Goal: Navigation & Orientation: Understand site structure

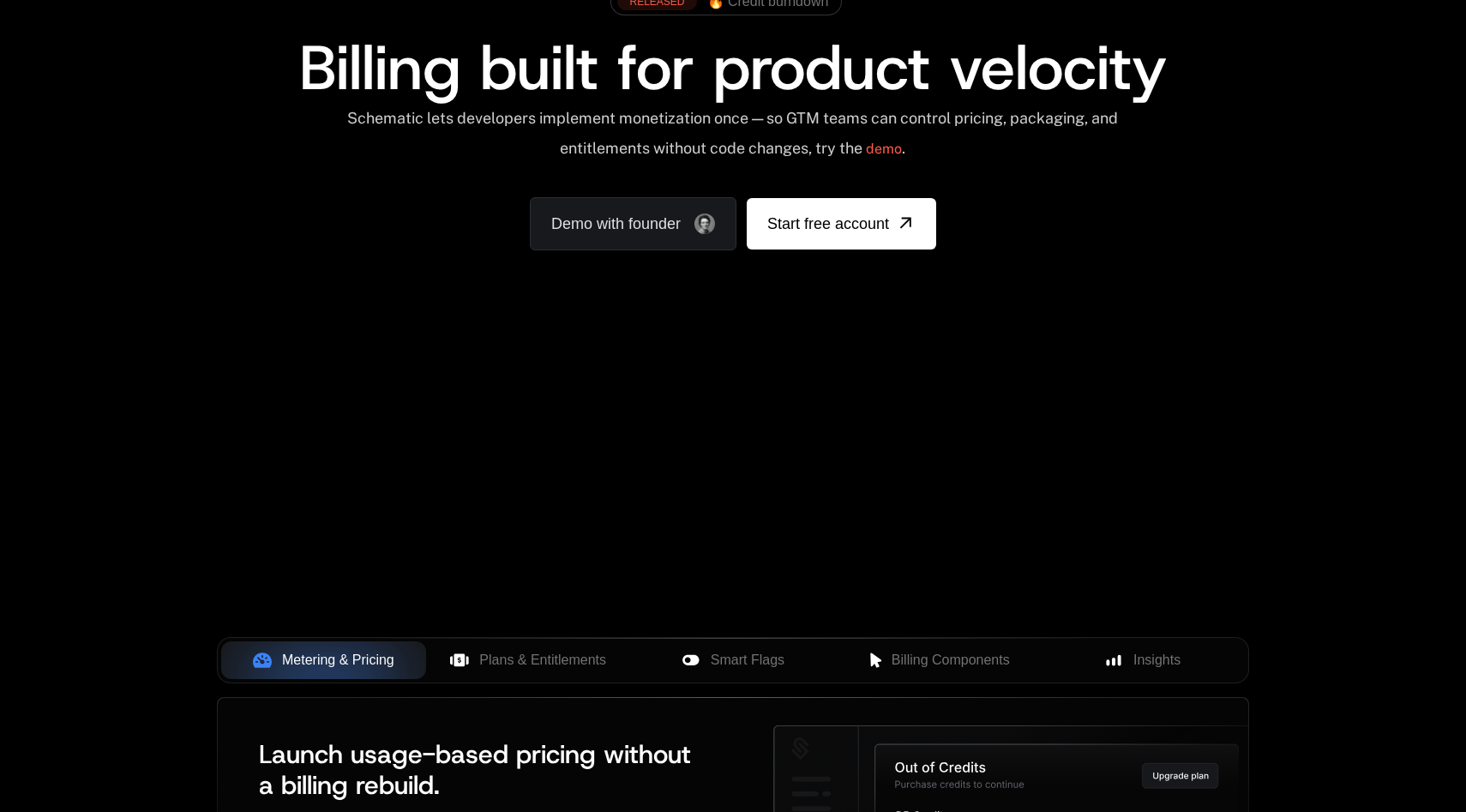
scroll to position [143, 0]
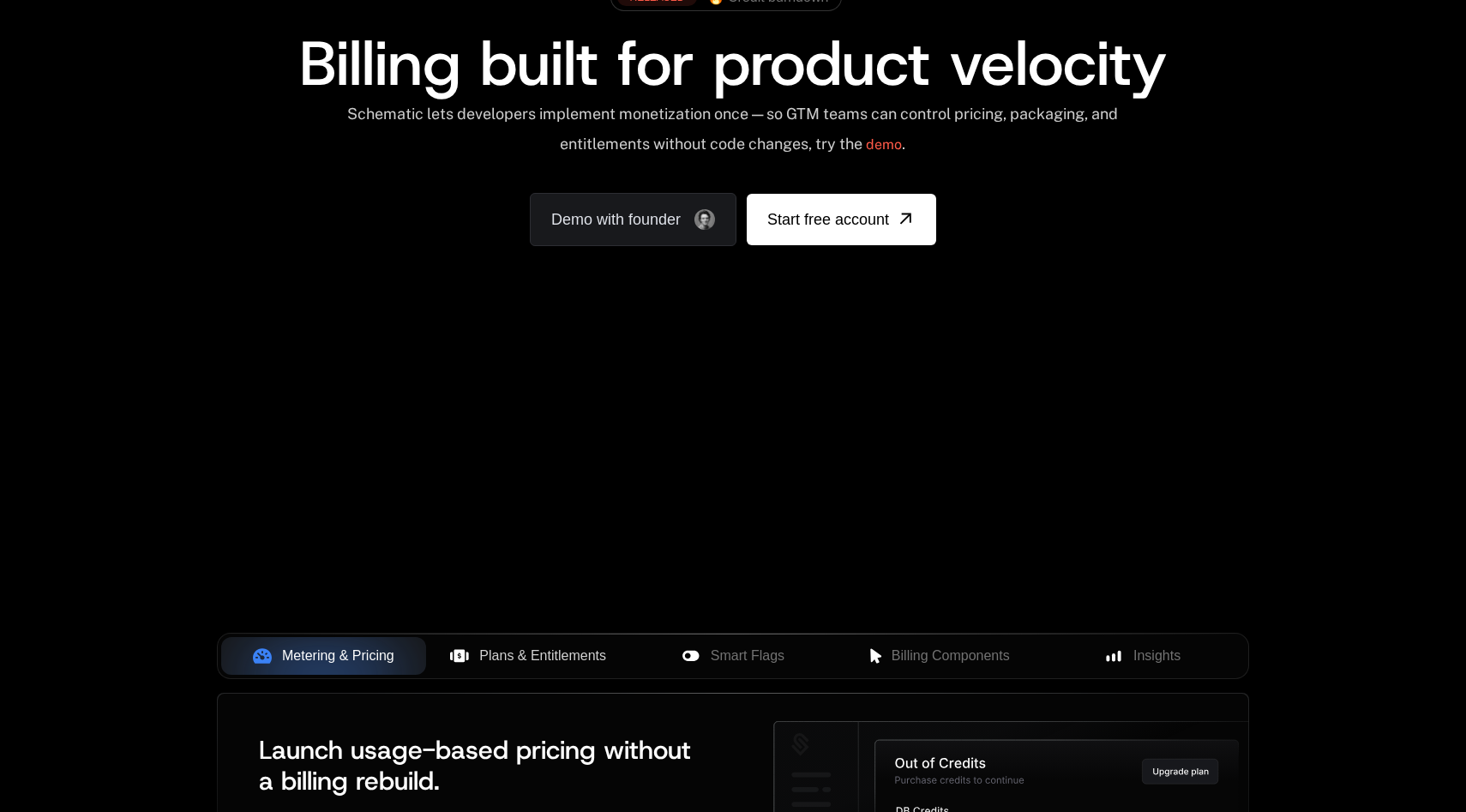
click at [530, 651] on span "Plans & Entitlements" at bounding box center [542, 655] width 126 height 20
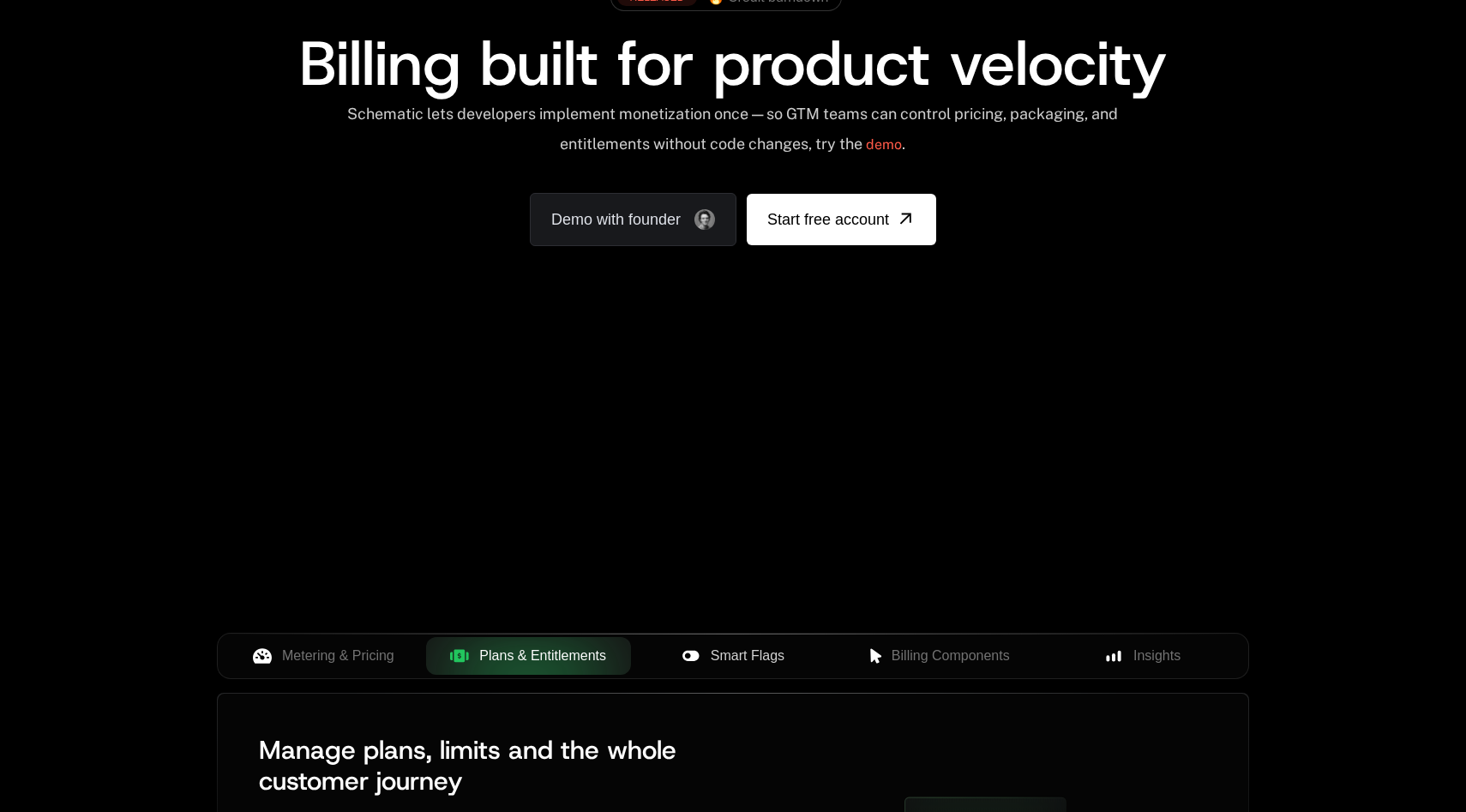
click at [739, 655] on span "Smart Flags" at bounding box center [747, 655] width 74 height 20
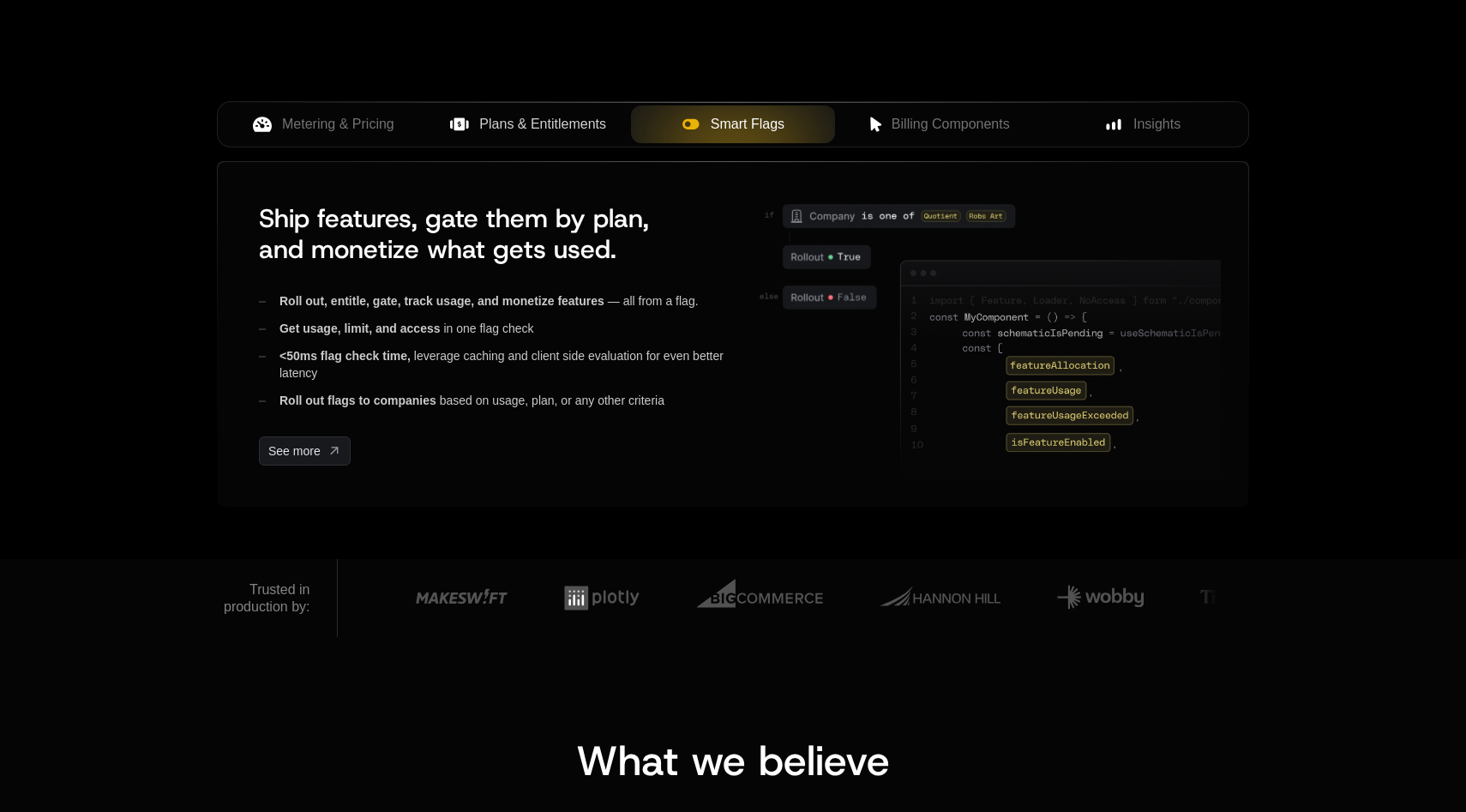
scroll to position [681, 0]
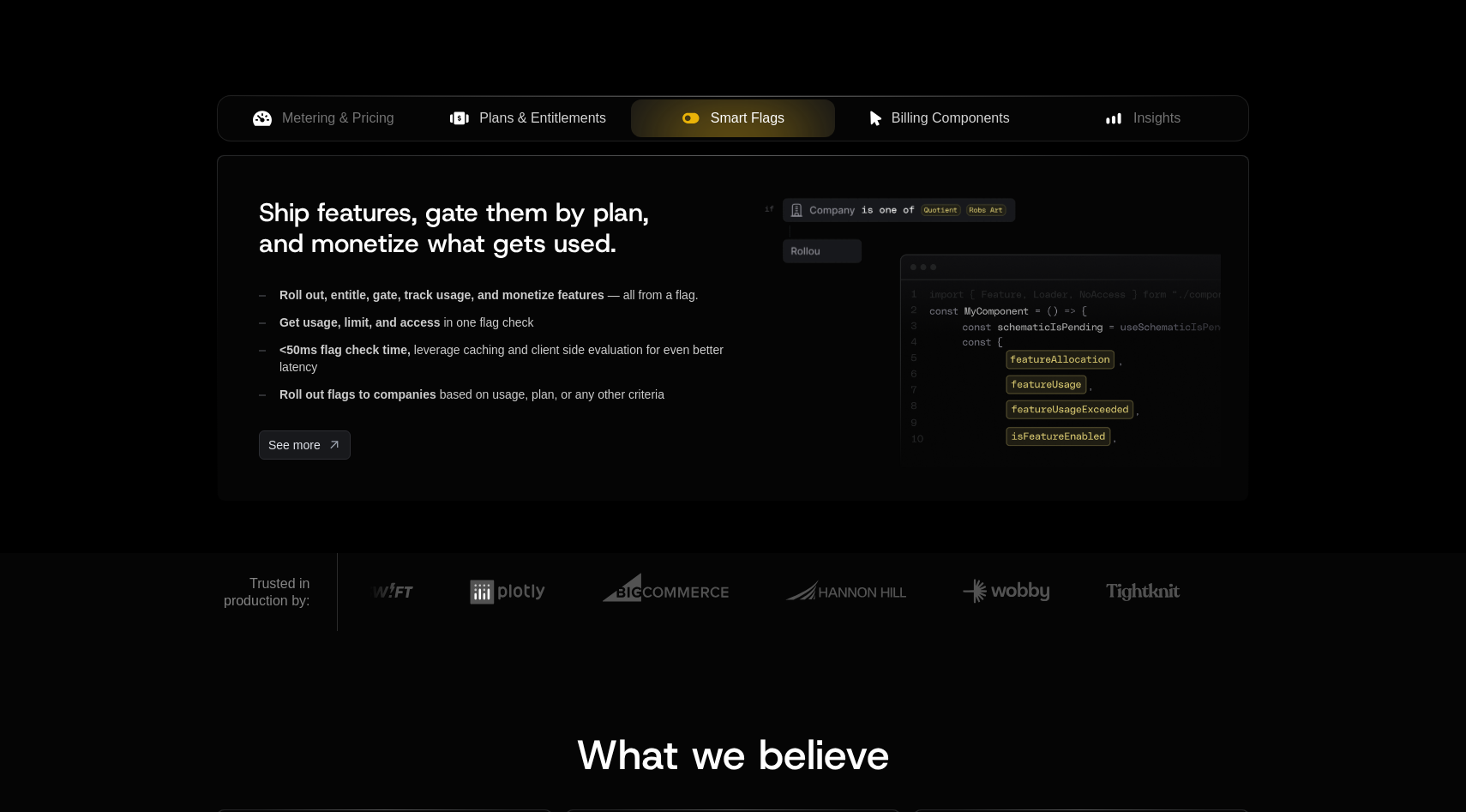
click at [928, 125] on span "Billing Components" at bounding box center [951, 118] width 119 height 20
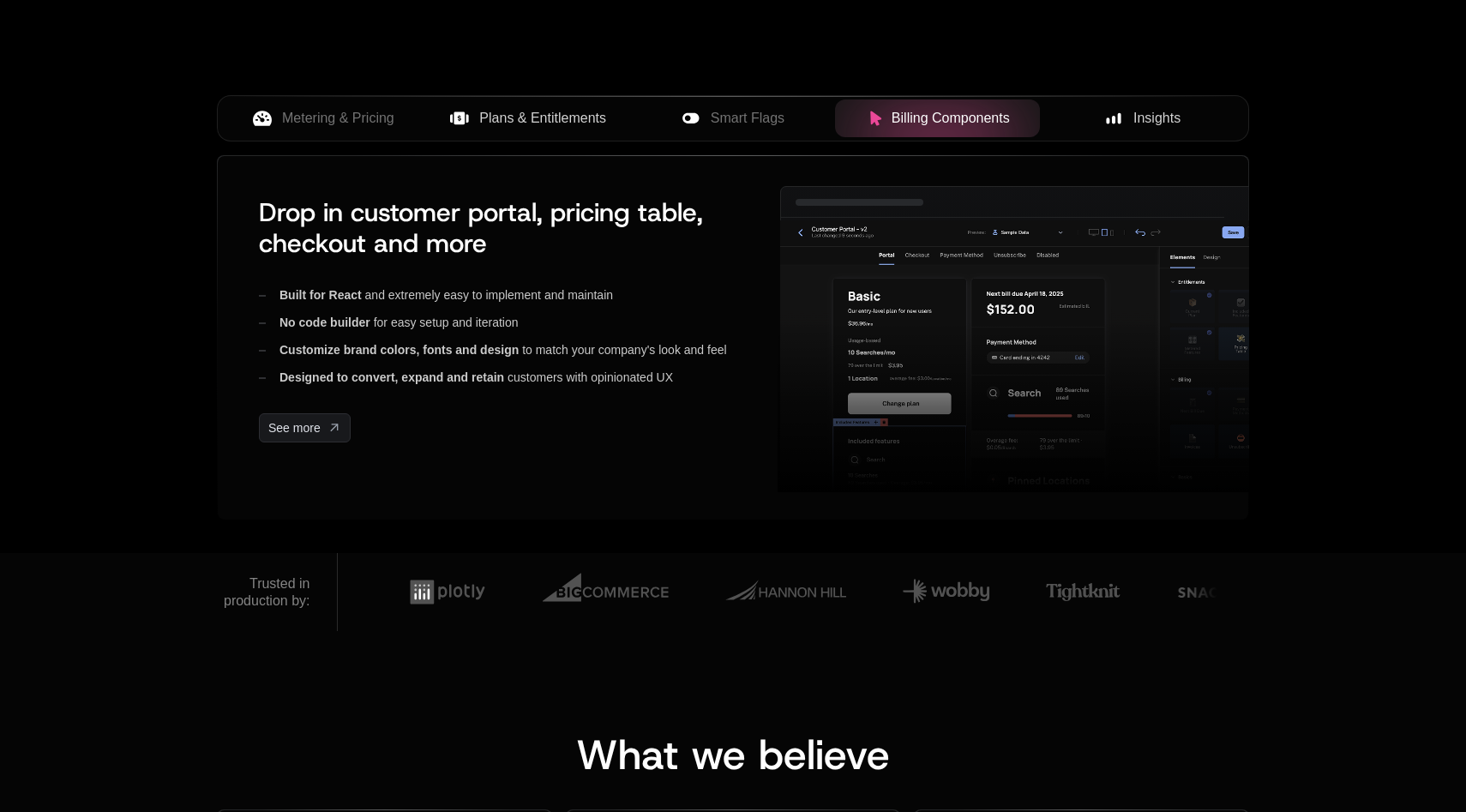
click at [1129, 123] on div "Insights" at bounding box center [1141, 118] width 177 height 20
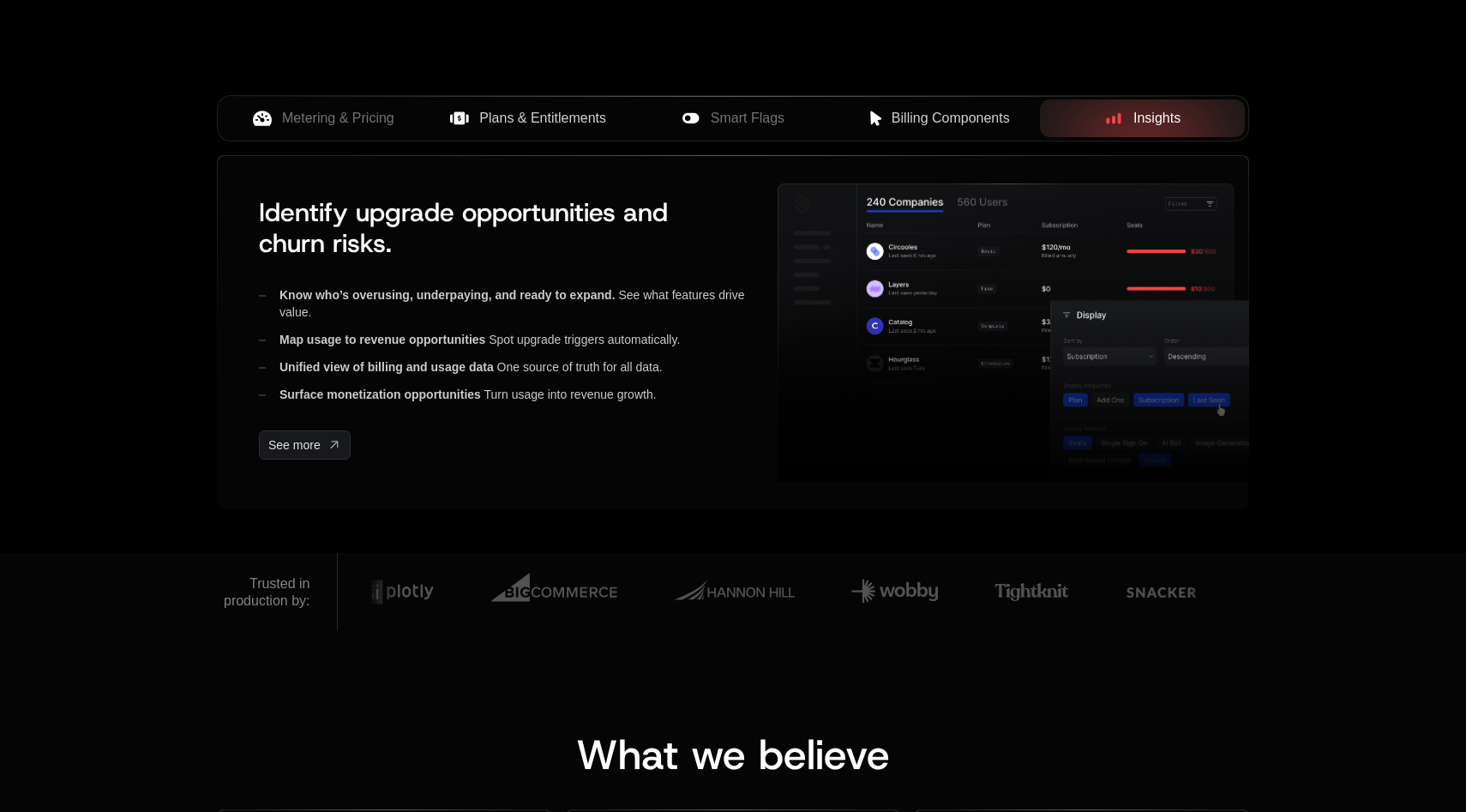
click at [978, 126] on span "Billing Components" at bounding box center [951, 118] width 119 height 20
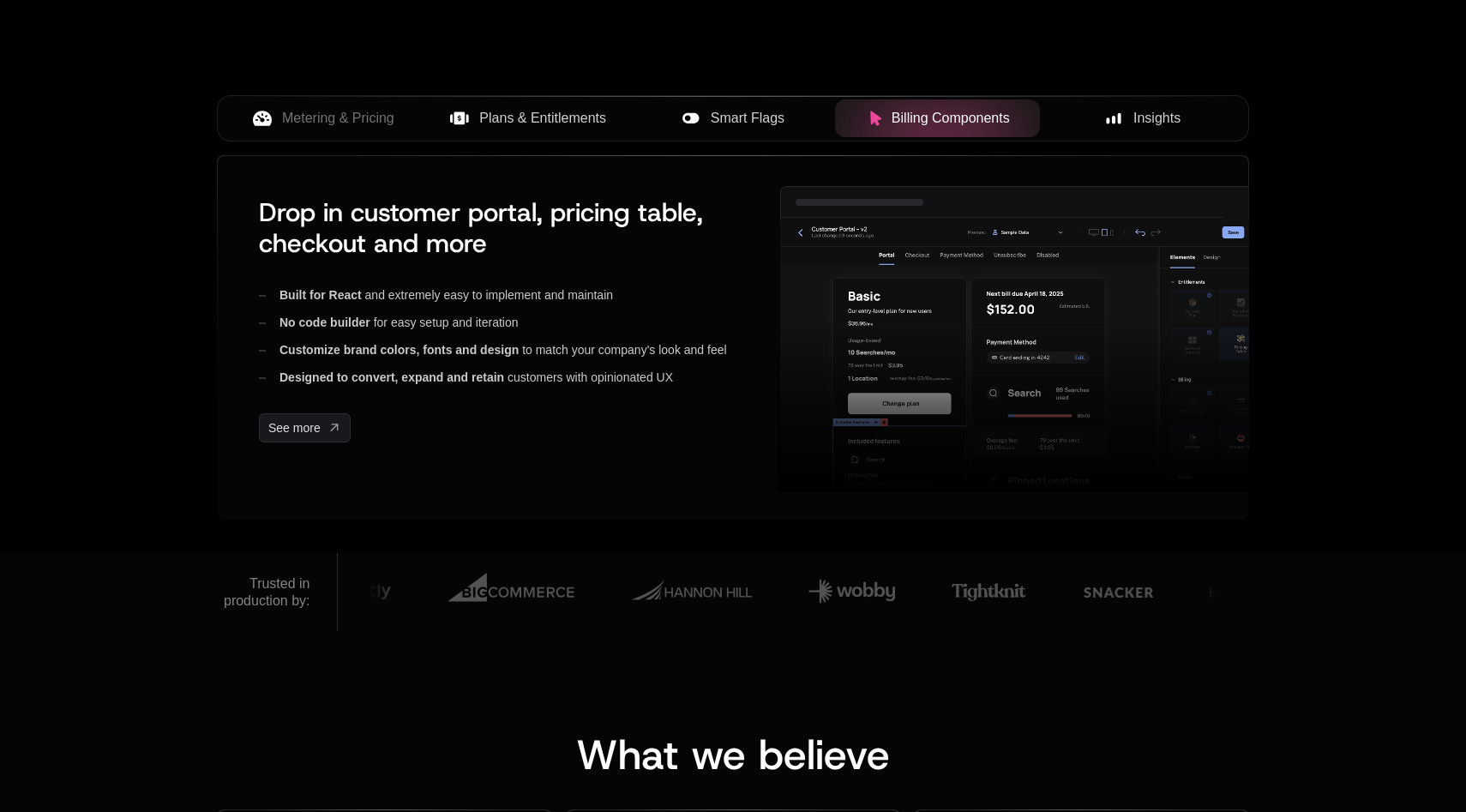
click at [734, 120] on span "Smart Flags" at bounding box center [747, 118] width 74 height 20
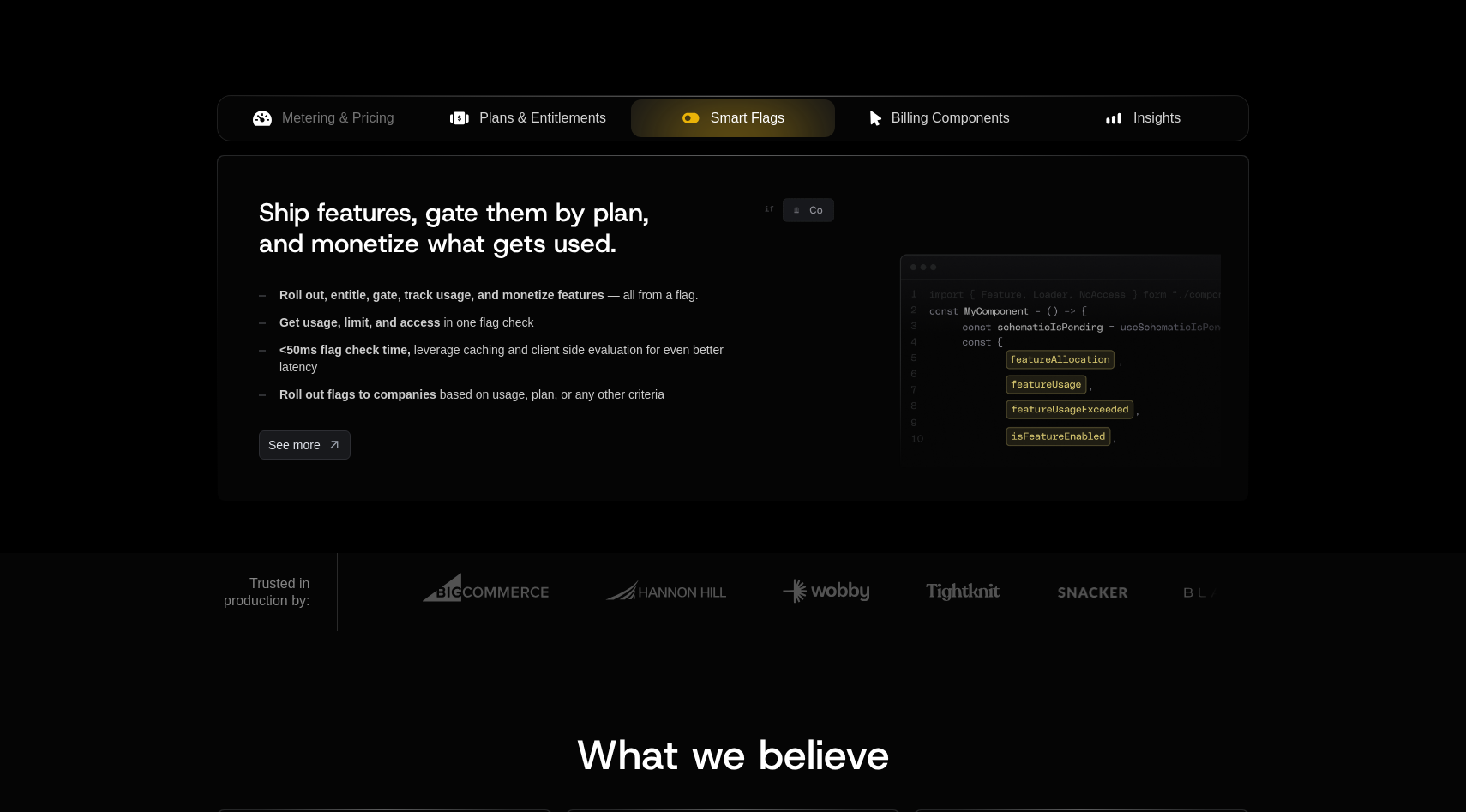
click at [557, 107] on button "Plans & Entitlements" at bounding box center [529, 118] width 205 height 37
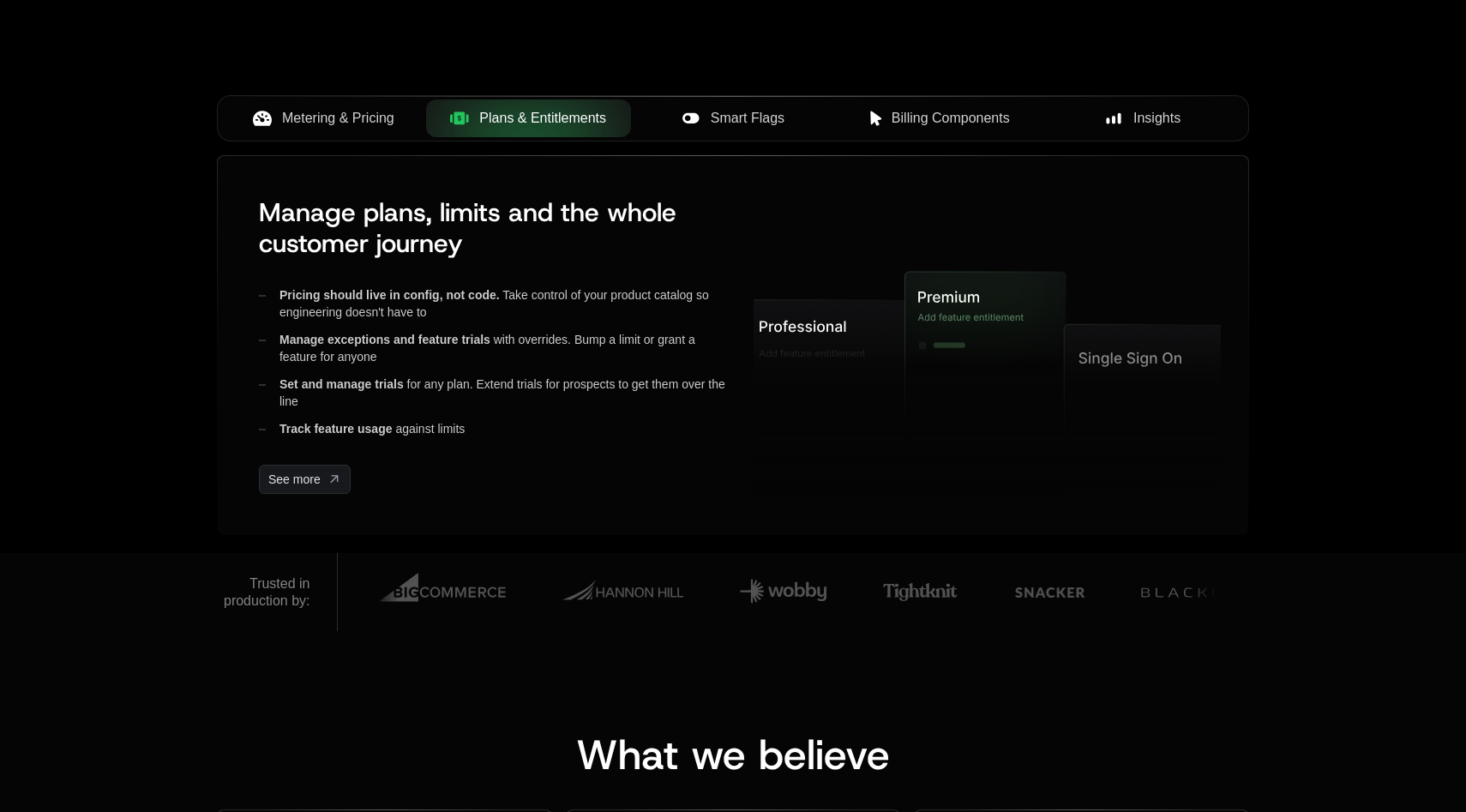
click at [305, 117] on span "Metering & Pricing" at bounding box center [338, 118] width 112 height 20
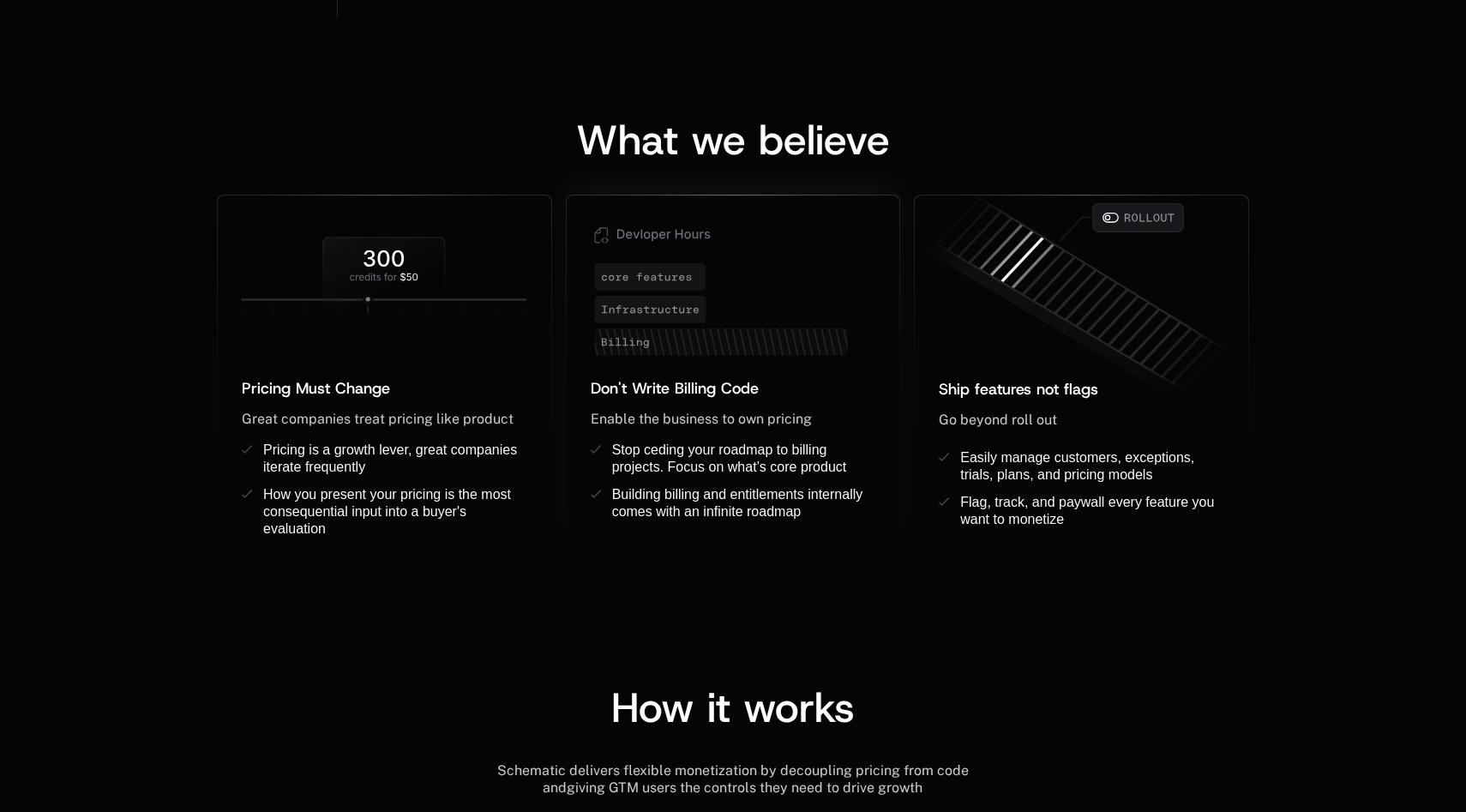
scroll to position [1297, 0]
